Goal: Task Accomplishment & Management: Use online tool/utility

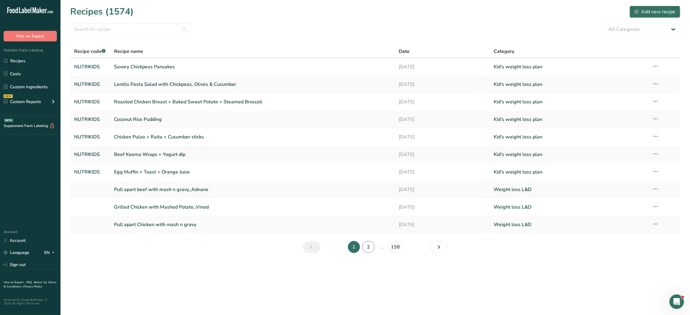
click at [372, 248] on link "2" at bounding box center [368, 247] width 12 height 12
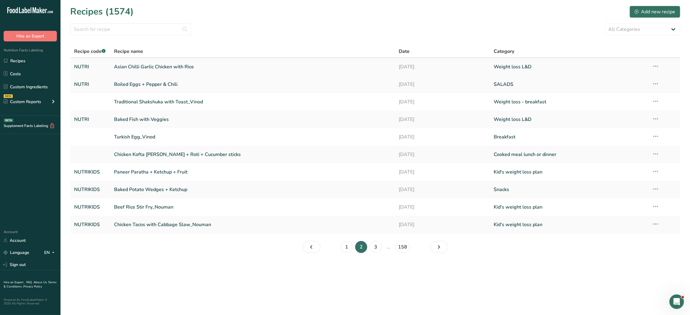
click at [159, 63] on link "Asian Chilli Garlic Chicken with Rice" at bounding box center [253, 66] width 278 height 13
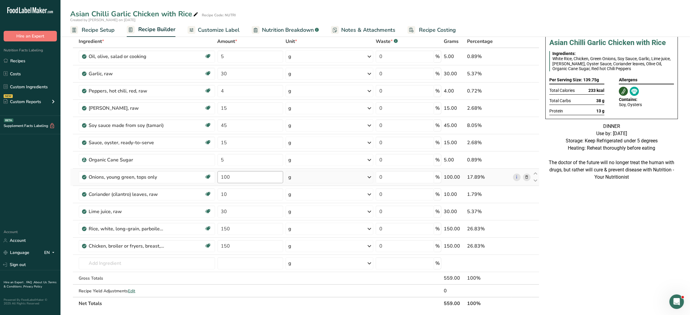
scroll to position [34, 0]
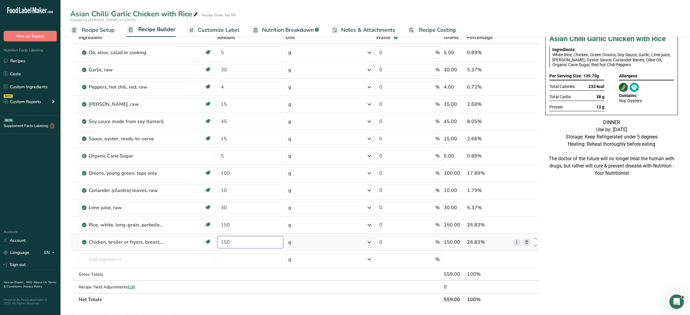
click at [224, 239] on input "150" at bounding box center [250, 242] width 66 height 12
type input "600"
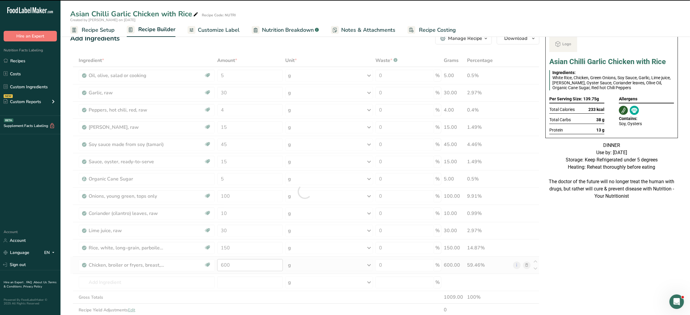
scroll to position [0, 0]
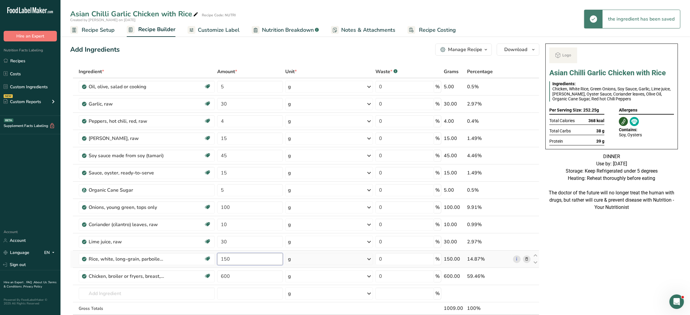
click at [224, 260] on input "150" at bounding box center [250, 259] width 66 height 12
click at [224, 260] on input "200" at bounding box center [250, 259] width 66 height 12
type input "150"
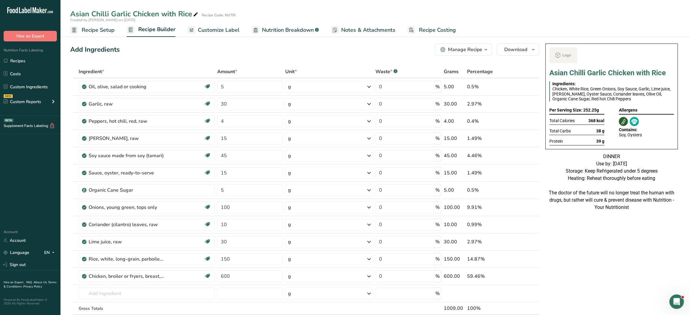
click at [228, 30] on span "Customize Label" at bounding box center [219, 30] width 42 height 8
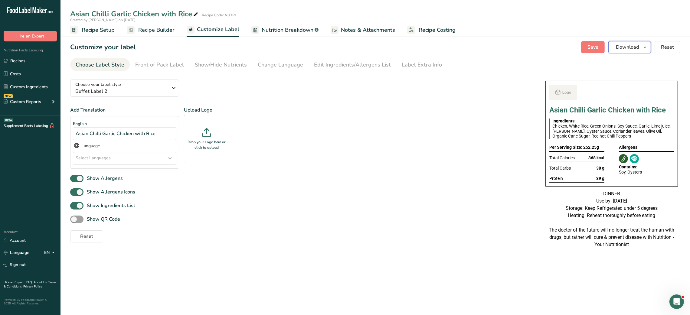
click at [636, 49] on span "Download" at bounding box center [627, 47] width 23 height 7
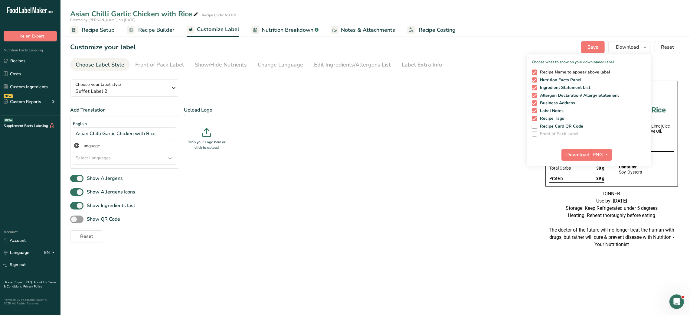
click at [547, 72] on span "Recipe Name to appear above label" at bounding box center [573, 72] width 73 height 5
click at [536, 72] on input "Recipe Name to appear above label" at bounding box center [534, 72] width 4 height 4
checkbox input "false"
click at [579, 155] on span "Download" at bounding box center [578, 154] width 23 height 7
click at [302, 163] on div "Add Translation English Asian Chilli Garlic Chicken with Rice Language Select L…" at bounding box center [301, 139] width 463 height 67
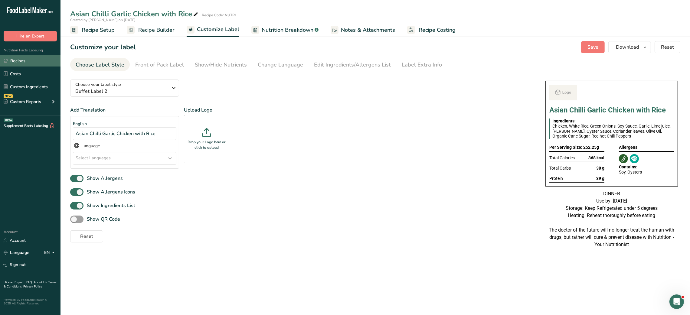
click at [31, 64] on link "Recipes" at bounding box center [30, 60] width 60 height 11
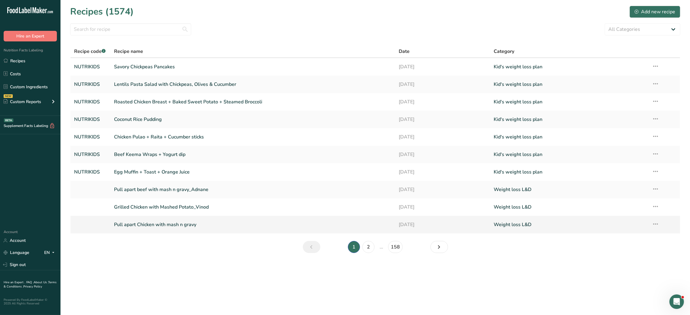
click at [156, 226] on link "Pull apart Chicken with mash n gravy" at bounding box center [253, 224] width 278 height 13
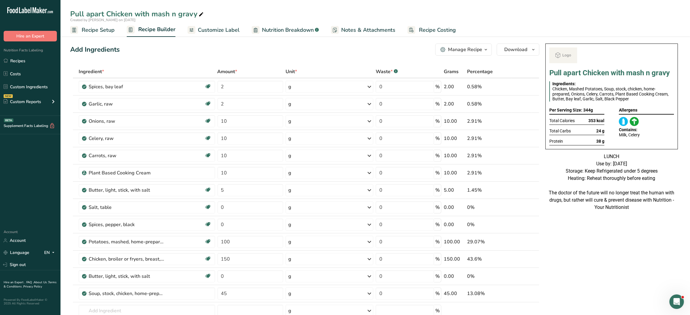
click at [199, 13] on icon at bounding box center [200, 14] width 5 height 8
click at [107, 14] on input "Pull apart Chicken with mash n gravy" at bounding box center [375, 13] width 610 height 11
click at [194, 16] on input "Roasted Chicken with mash n gravy" at bounding box center [375, 13] width 610 height 11
click at [151, 15] on input "Roasted Chicken with mash Potato" at bounding box center [375, 13] width 610 height 11
type input "Roasted Chicken with Mash Potato"
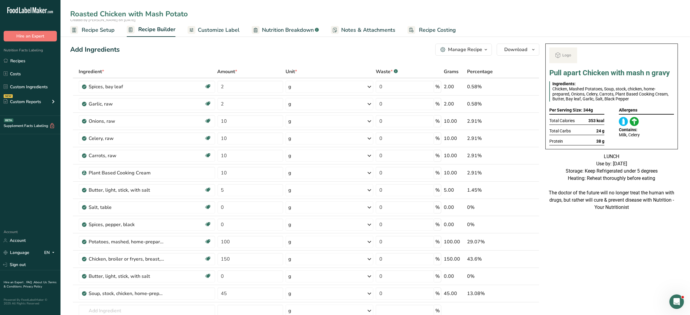
click at [159, 47] on div "Add Ingredients Manage Recipe Delete Recipe Duplicate Recipe Scale Recipe Save …" at bounding box center [304, 50] width 469 height 12
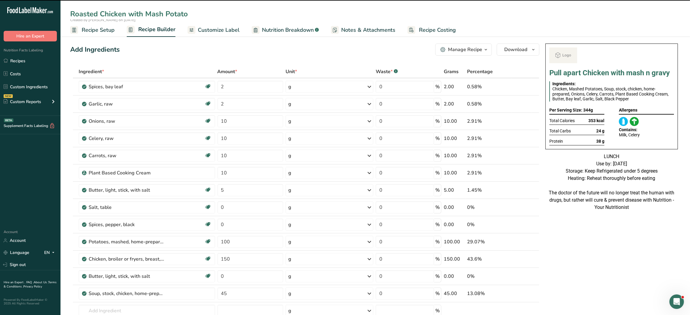
click at [228, 32] on span "Customize Label" at bounding box center [219, 30] width 42 height 8
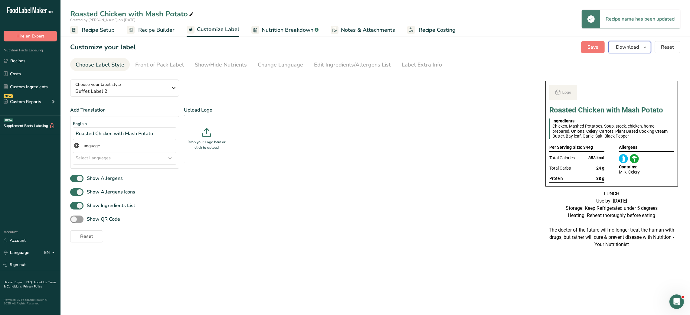
click at [638, 50] on span "Download" at bounding box center [627, 47] width 23 height 7
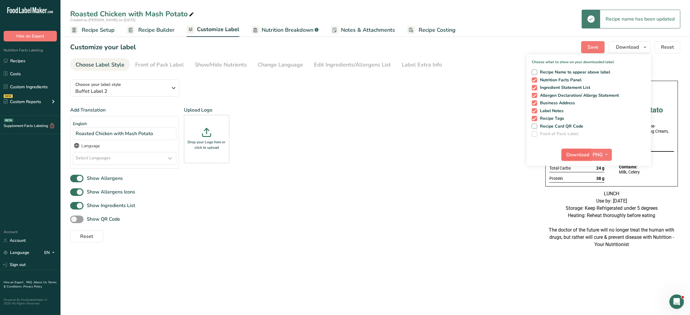
click at [580, 156] on span "Download" at bounding box center [578, 154] width 23 height 7
